Goal: Task Accomplishment & Management: Manage account settings

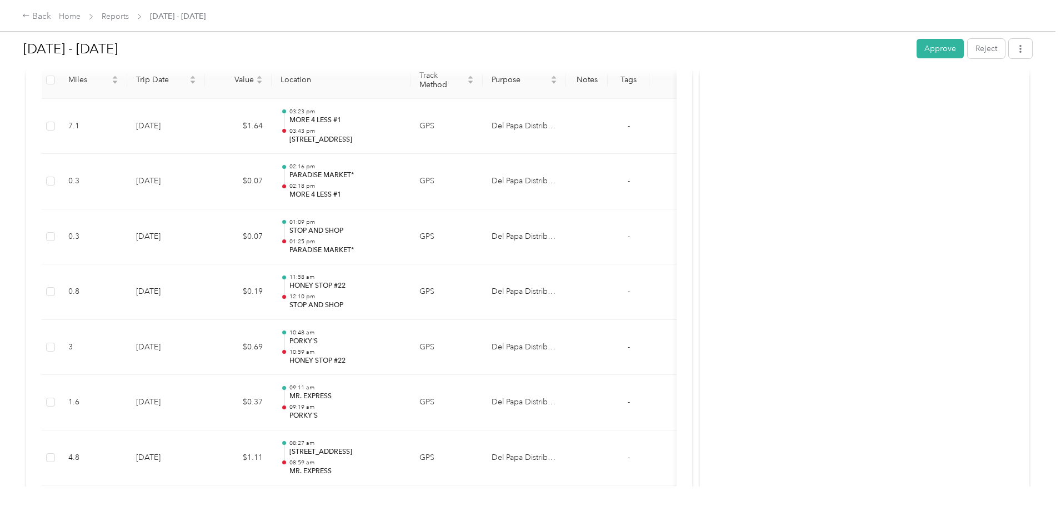
scroll to position [167, 0]
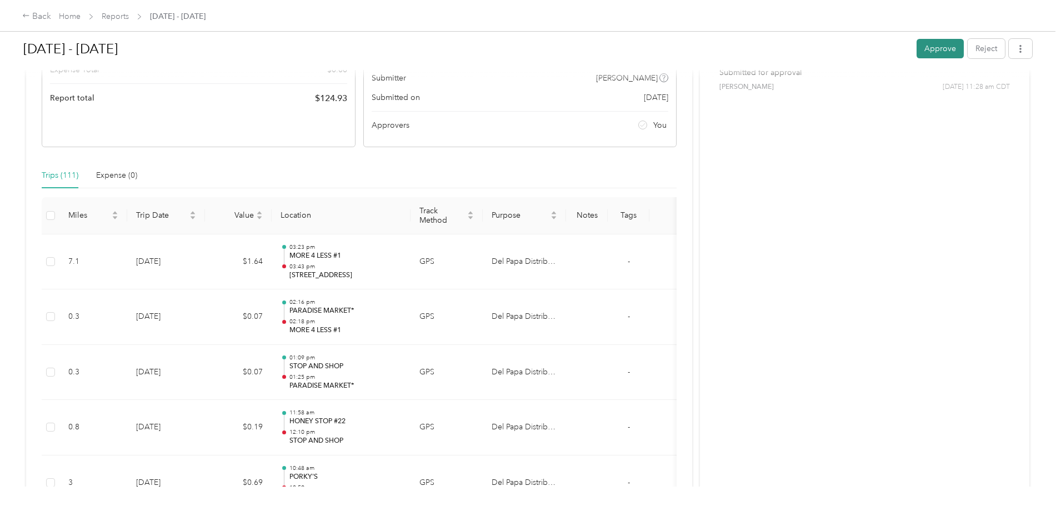
click at [917, 46] on button "Approve" at bounding box center [940, 48] width 47 height 19
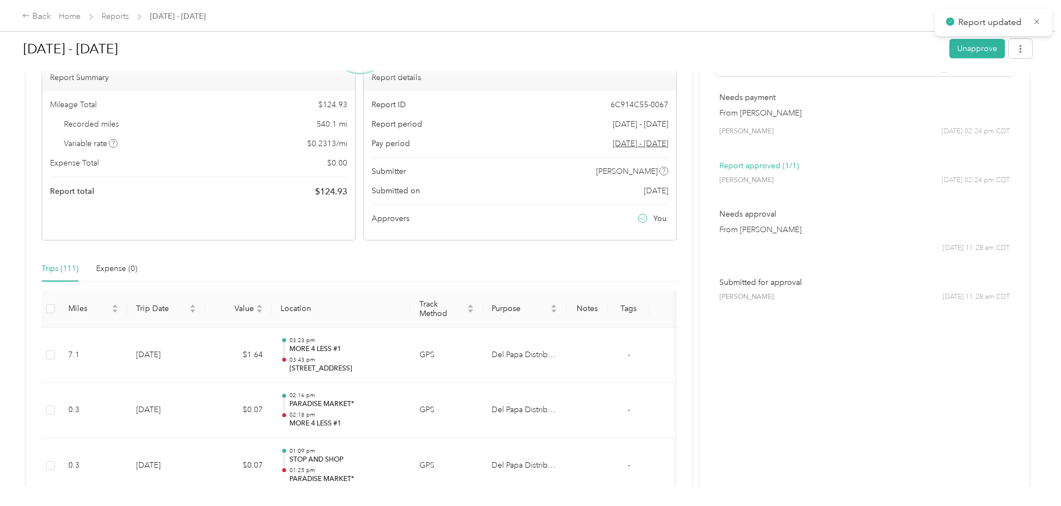
scroll to position [0, 0]
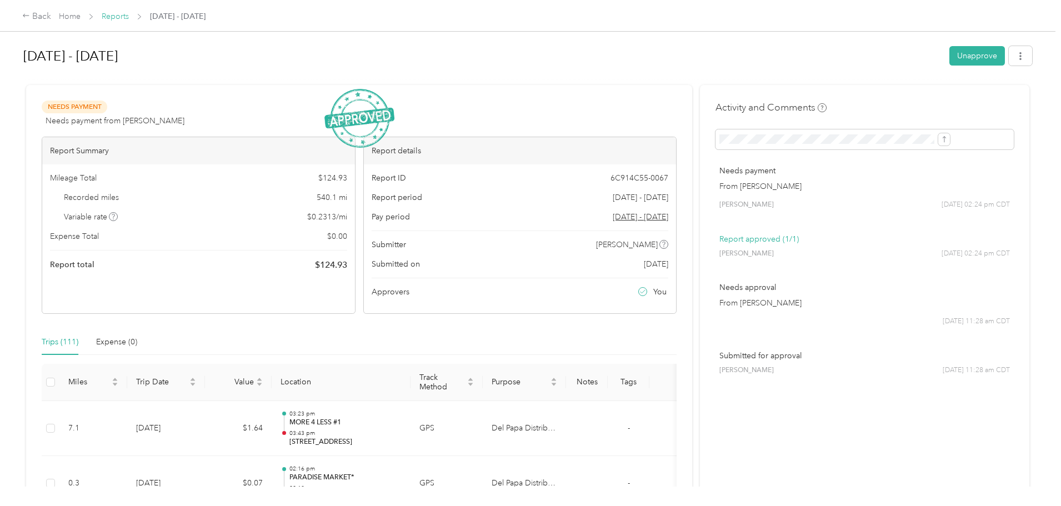
click at [129, 16] on link "Reports" at bounding box center [115, 16] width 27 height 9
